Goal: Navigation & Orientation: Understand site structure

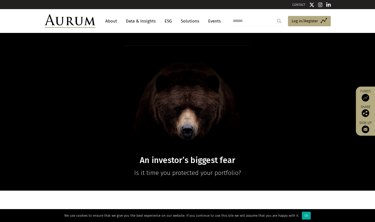
click at [304, 215] on div "Ok" at bounding box center [306, 216] width 9 height 8
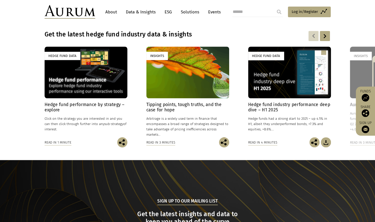
scroll to position [355, 0]
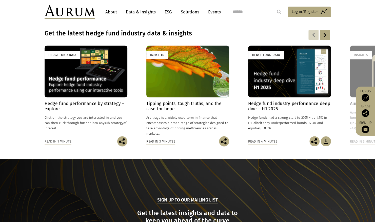
click at [109, 11] on link "About" at bounding box center [111, 11] width 17 height 9
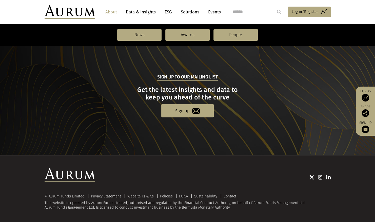
scroll to position [534, 0]
click at [213, 12] on link "Events" at bounding box center [213, 11] width 15 height 9
click at [228, 37] on link "People" at bounding box center [236, 35] width 44 height 12
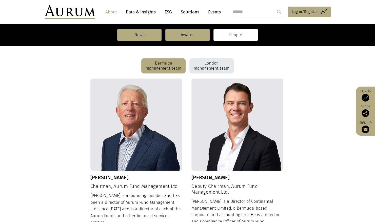
scroll to position [127, 0]
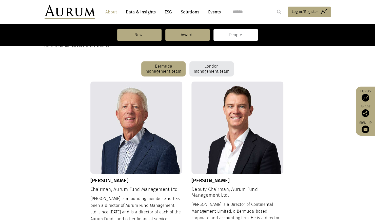
click at [158, 66] on div "Bermuda management team" at bounding box center [163, 68] width 44 height 15
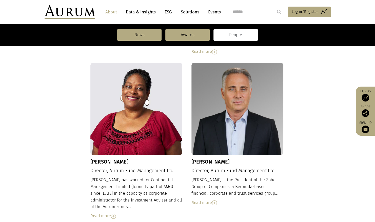
scroll to position [355, 0]
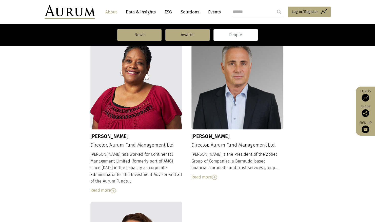
click at [217, 175] on img at bounding box center [214, 177] width 5 height 5
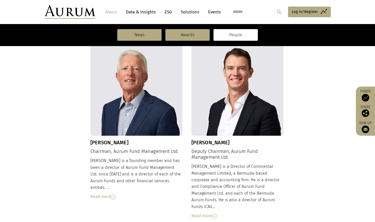
scroll to position [76, 0]
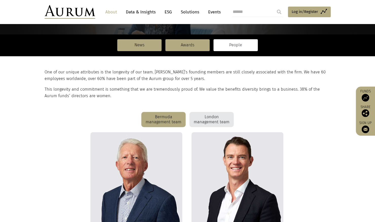
click at [207, 120] on div "London management team" at bounding box center [212, 119] width 44 height 15
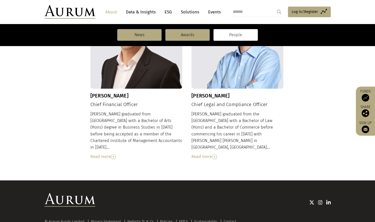
scroll to position [560, 0]
